Goal: Information Seeking & Learning: Learn about a topic

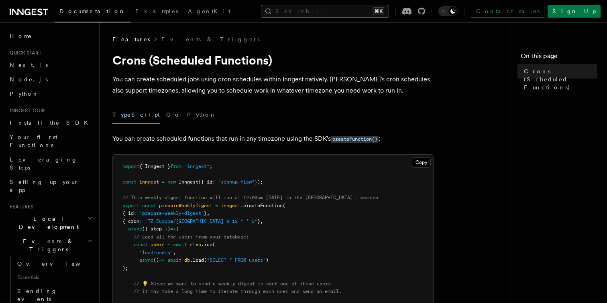
click at [320, 11] on button "Search... ⌘K" at bounding box center [325, 11] width 128 height 13
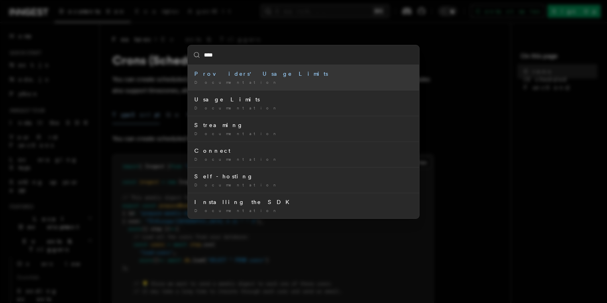
type input "*****"
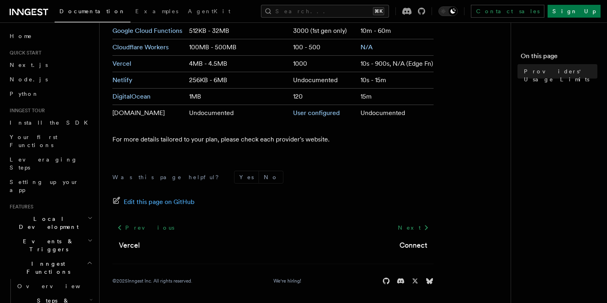
scroll to position [138, 0]
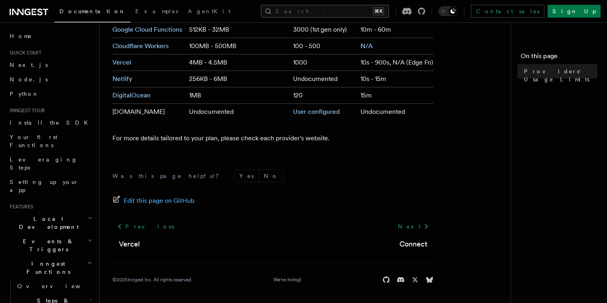
click at [343, 16] on button "Search... ⌘K" at bounding box center [325, 11] width 128 height 13
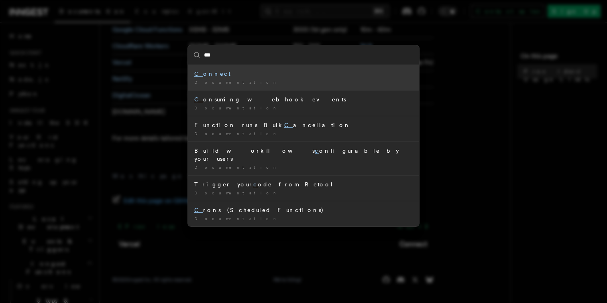
type input "****"
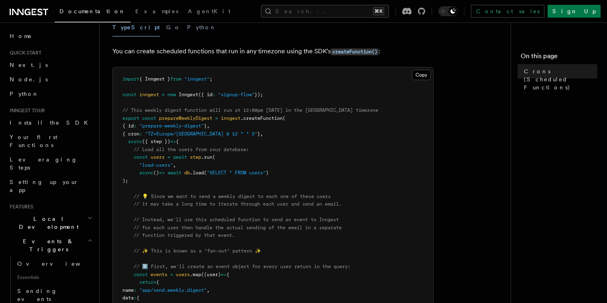
scroll to position [87, 0]
drag, startPoint x: 231, startPoint y: 136, endPoint x: 154, endPoint y: 137, distance: 77.1
click at [154, 137] on span ""TZ=Europe/Paris 0 12 * * 5"" at bounding box center [201, 135] width 112 height 6
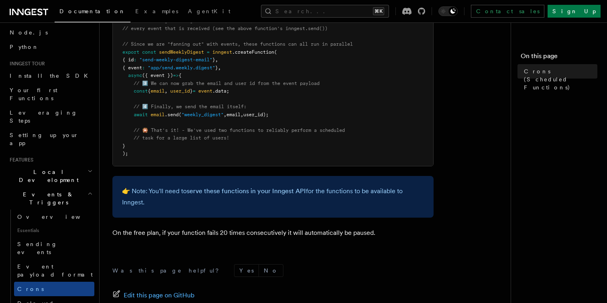
scroll to position [483, 0]
click at [58, 301] on span "Delayed functions" at bounding box center [37, 308] width 41 height 14
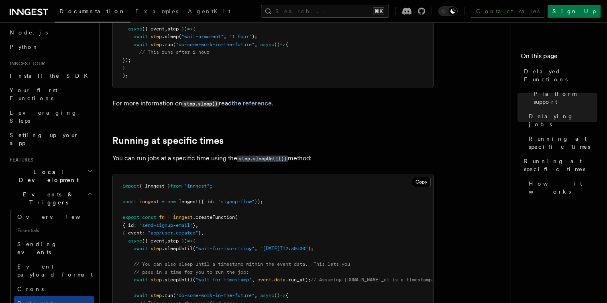
scroll to position [435, 0]
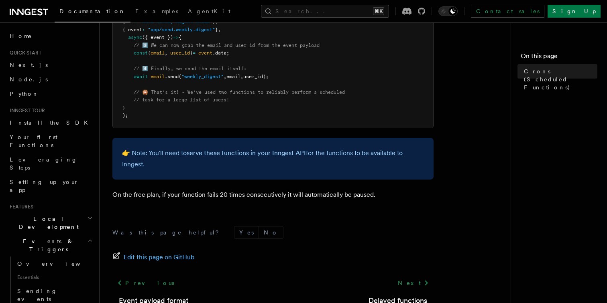
scroll to position [510, 0]
